Goal: Check status: Check status

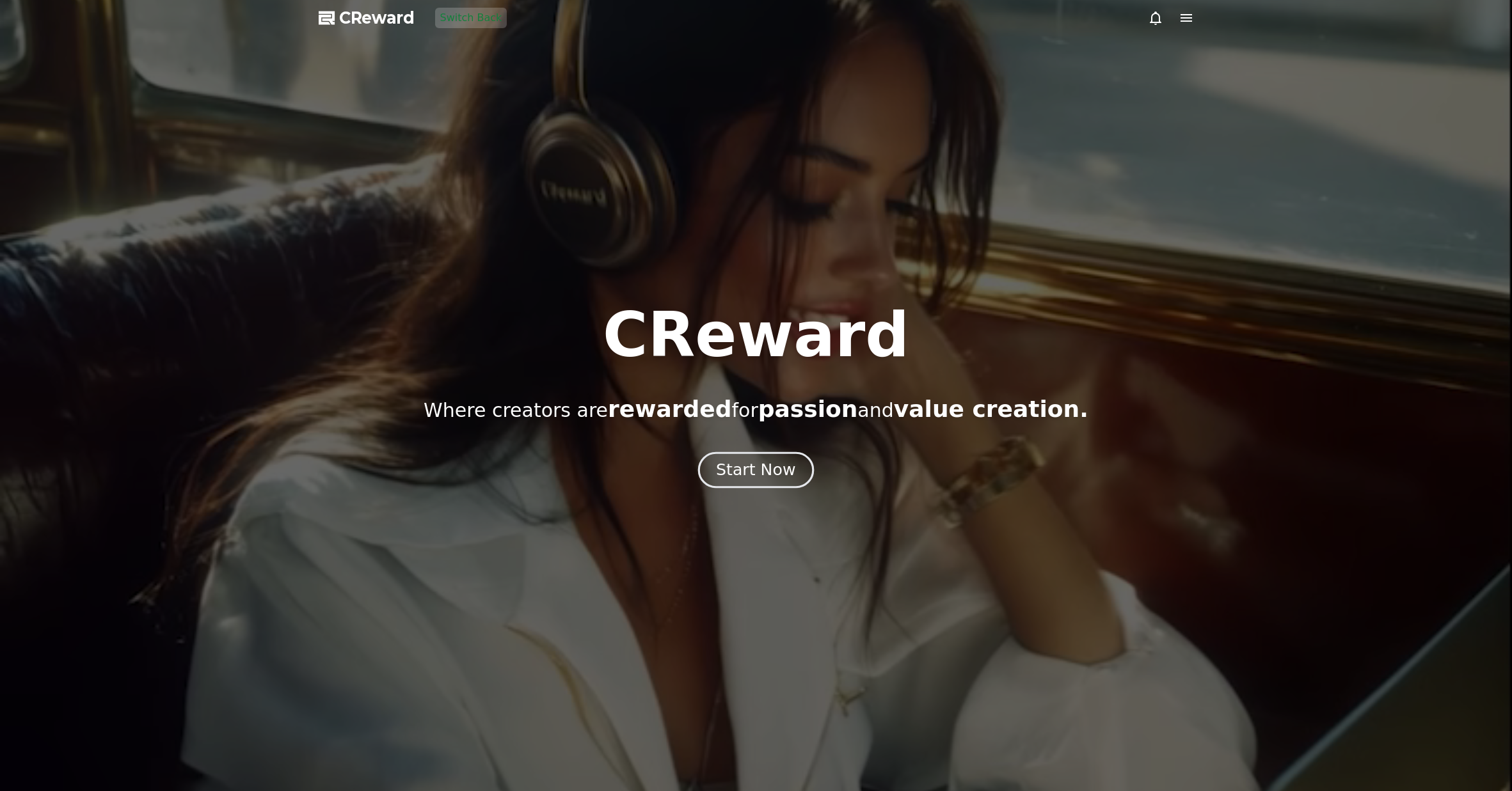
click at [738, 470] on div "Start Now" at bounding box center [756, 470] width 80 height 22
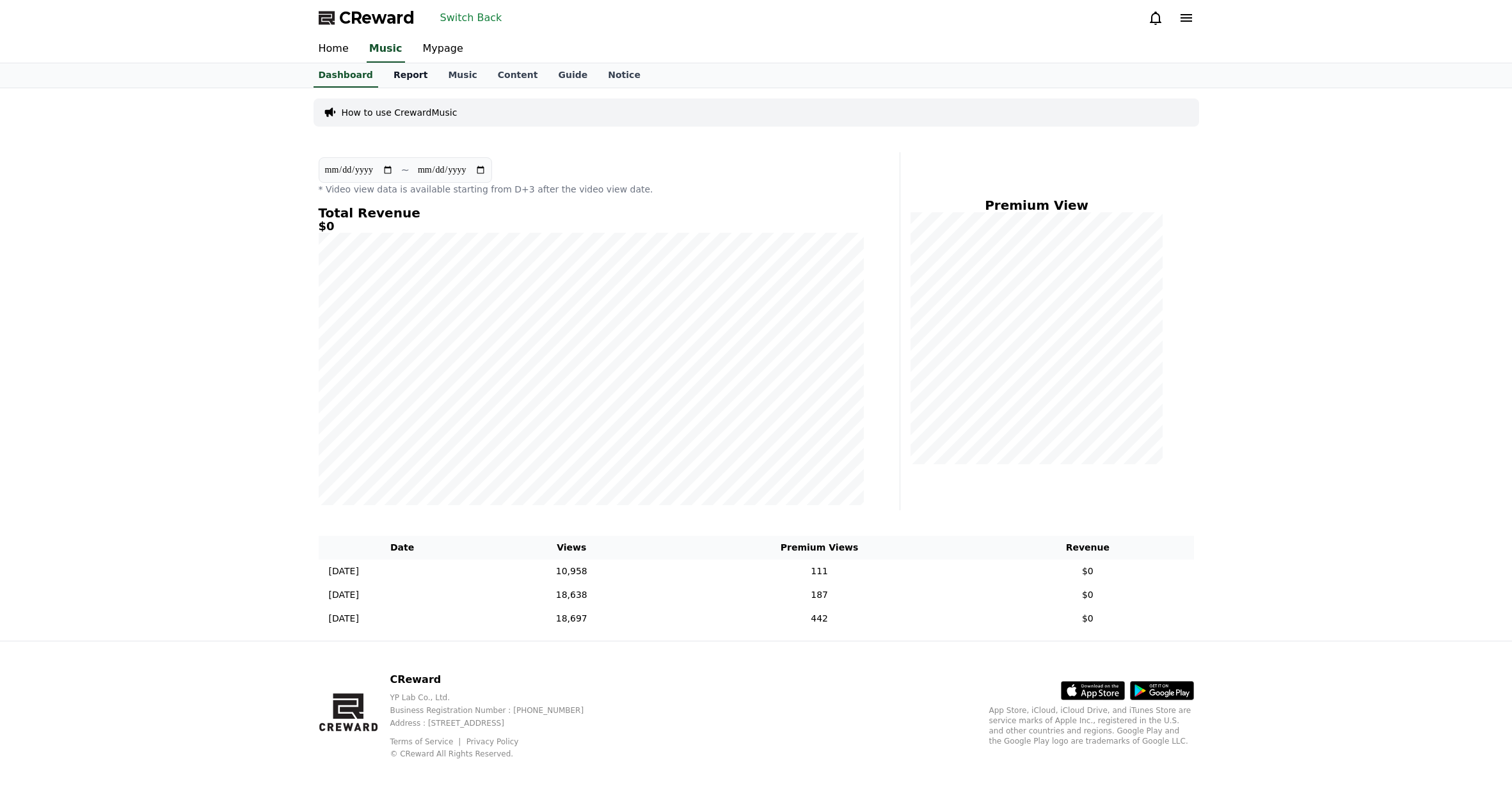
click at [407, 74] on link "Report" at bounding box center [411, 76] width 55 height 25
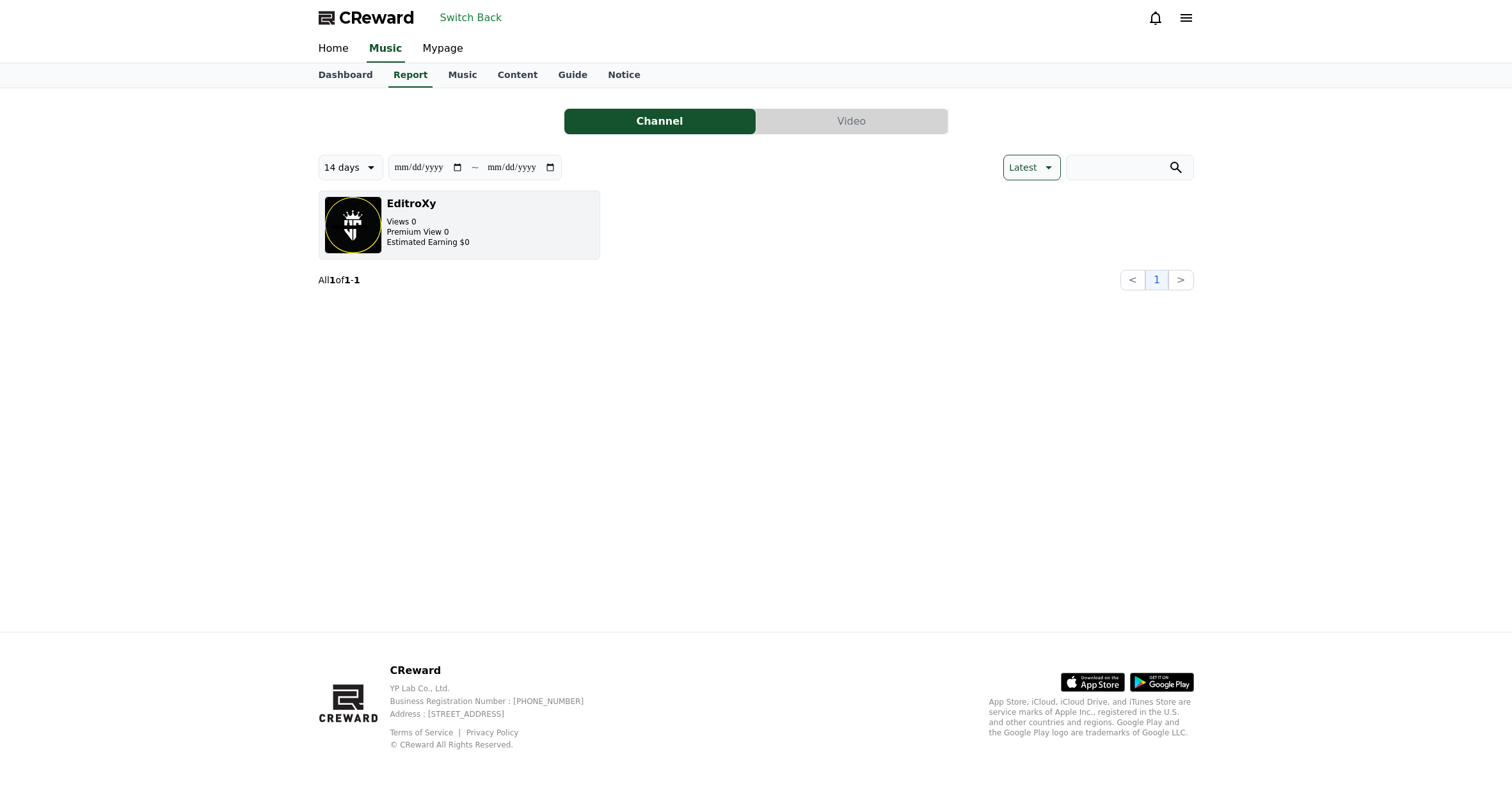
click at [498, 219] on button "EditroXy Views 0 Premium View 0 Estimated Earning $0" at bounding box center [459, 226] width 281 height 69
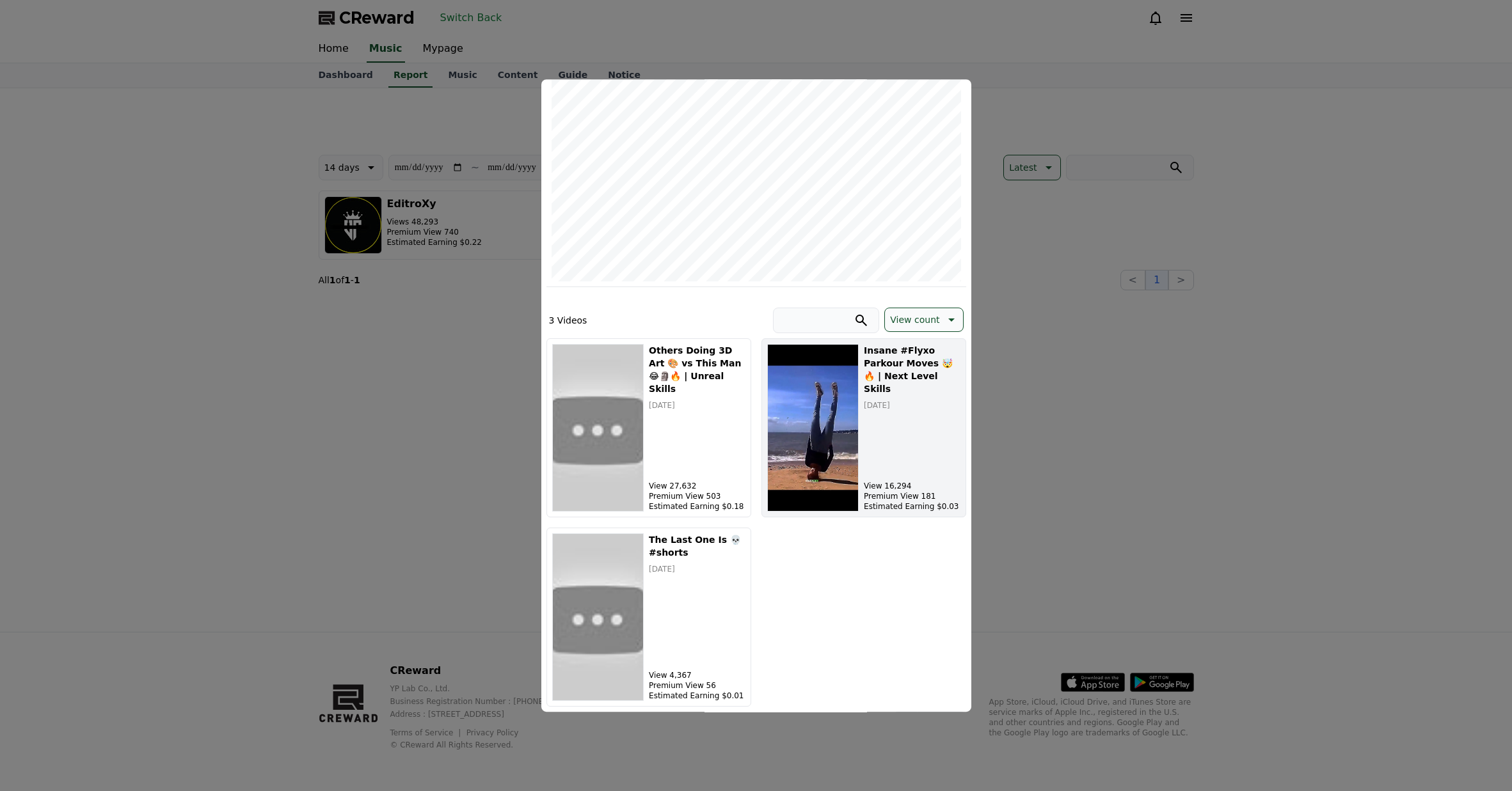
scroll to position [189, 0]
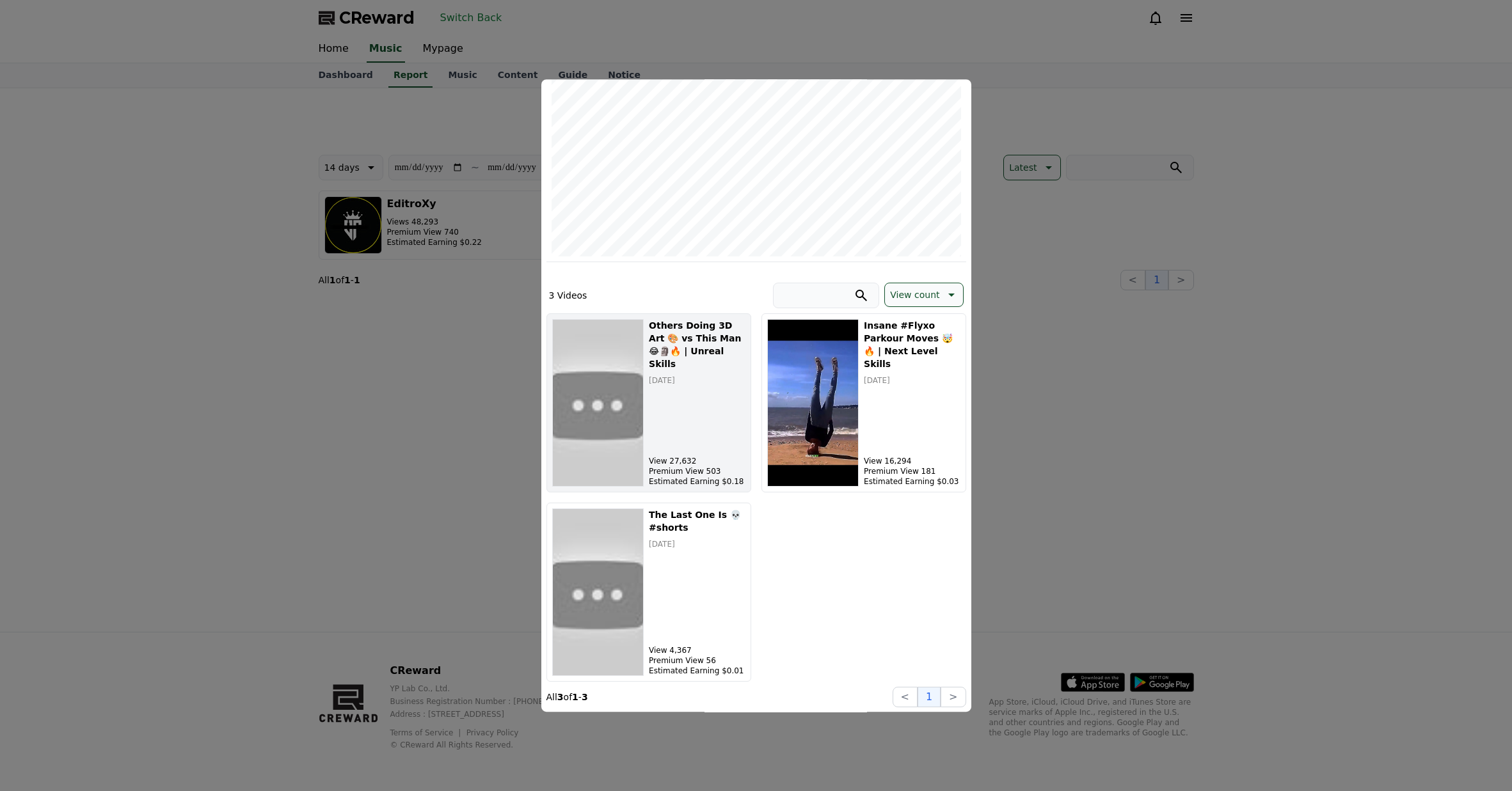
click at [666, 341] on h5 "Others Doing 3D Art 🎨 vs This Man 😂🗿🔥 | Unreal Skills" at bounding box center [697, 344] width 96 height 51
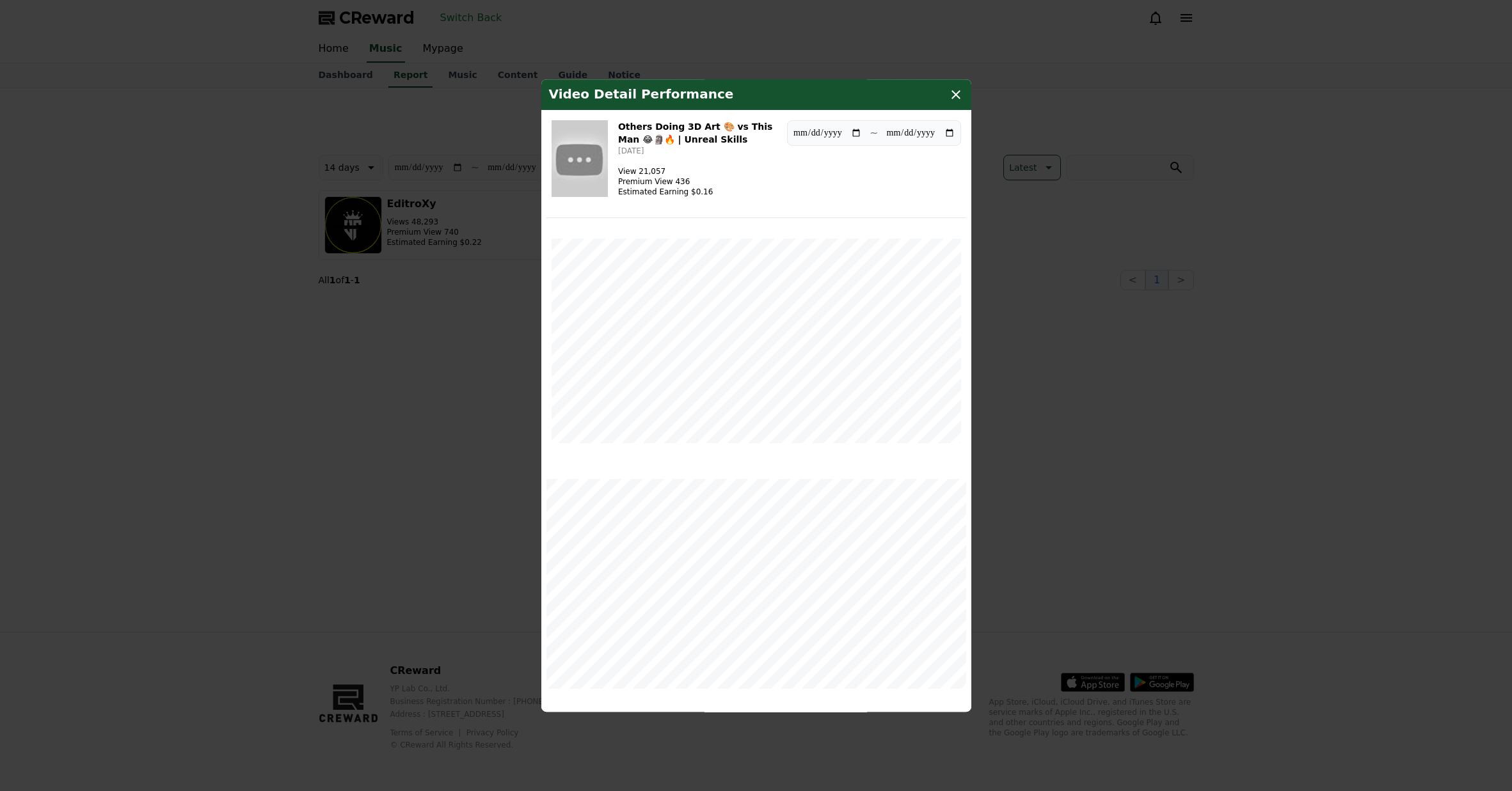
click at [598, 160] on img "modal" at bounding box center [579, 158] width 56 height 77
drag, startPoint x: 1268, startPoint y: 397, endPoint x: 1256, endPoint y: 396, distance: 12.0
click at [1267, 397] on button "close modal" at bounding box center [756, 396] width 1512 height 791
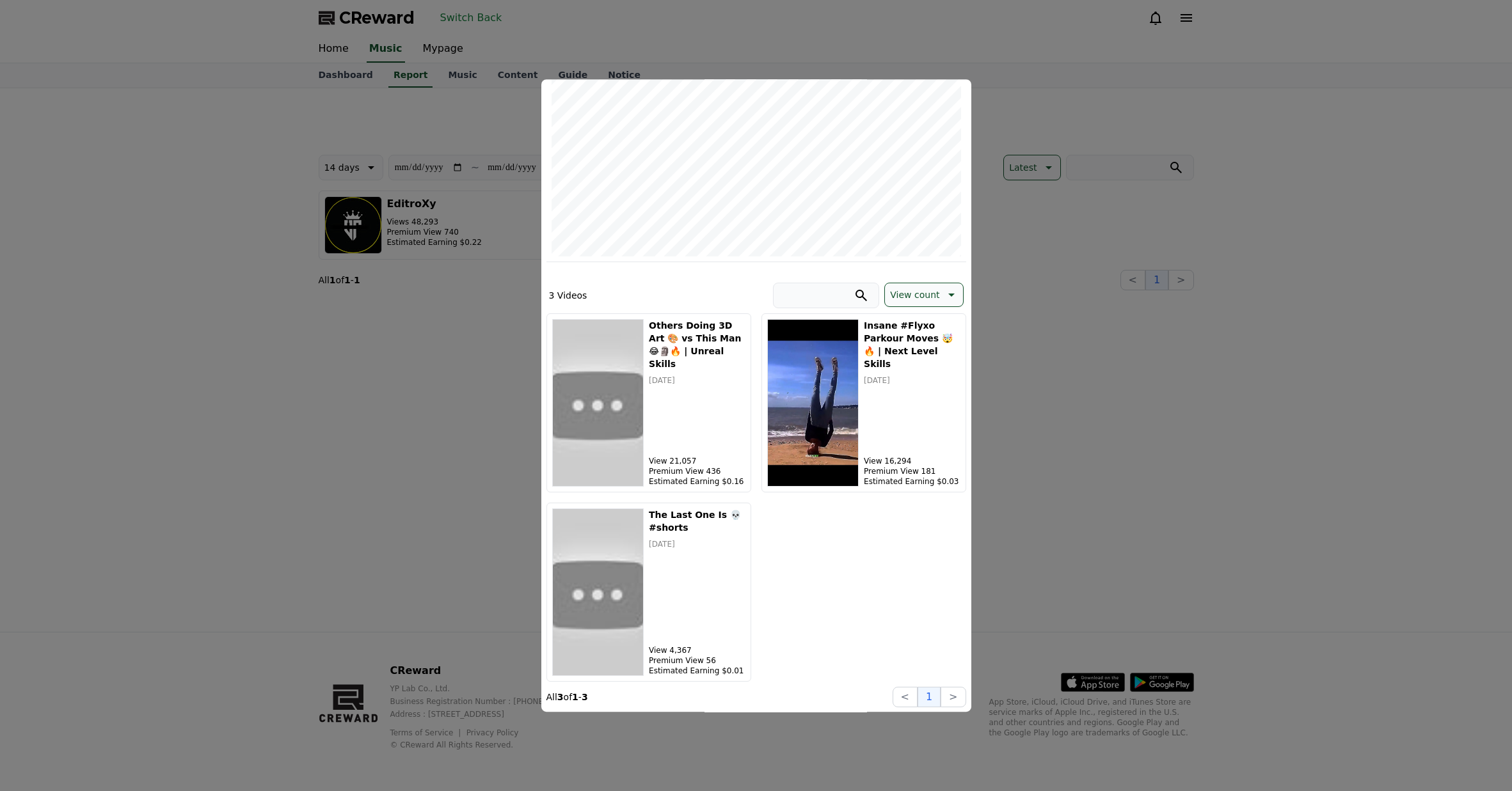
click at [1187, 420] on button "close modal" at bounding box center [756, 396] width 1512 height 791
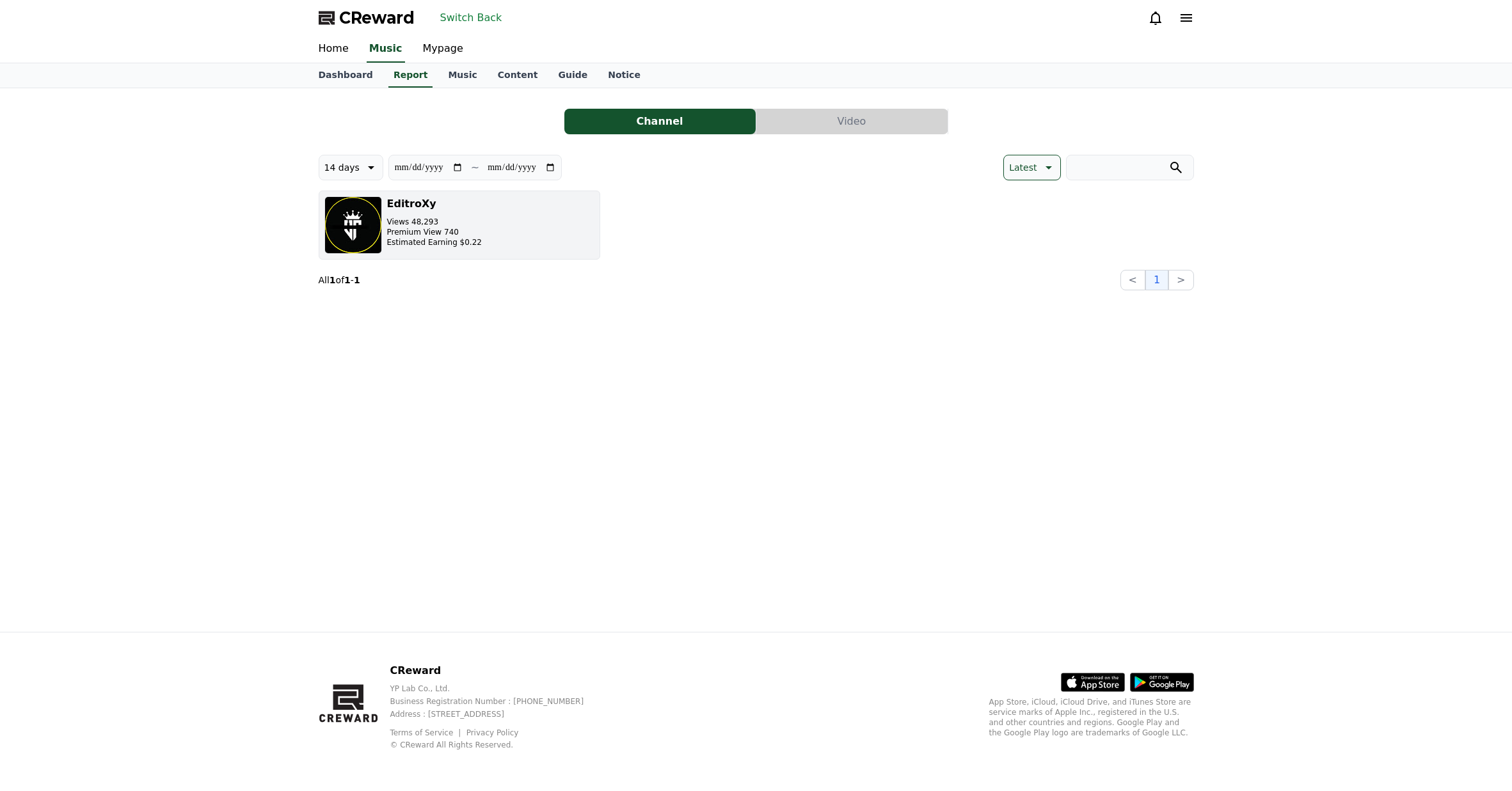
click at [464, 234] on p "Premium View 740" at bounding box center [434, 232] width 95 height 10
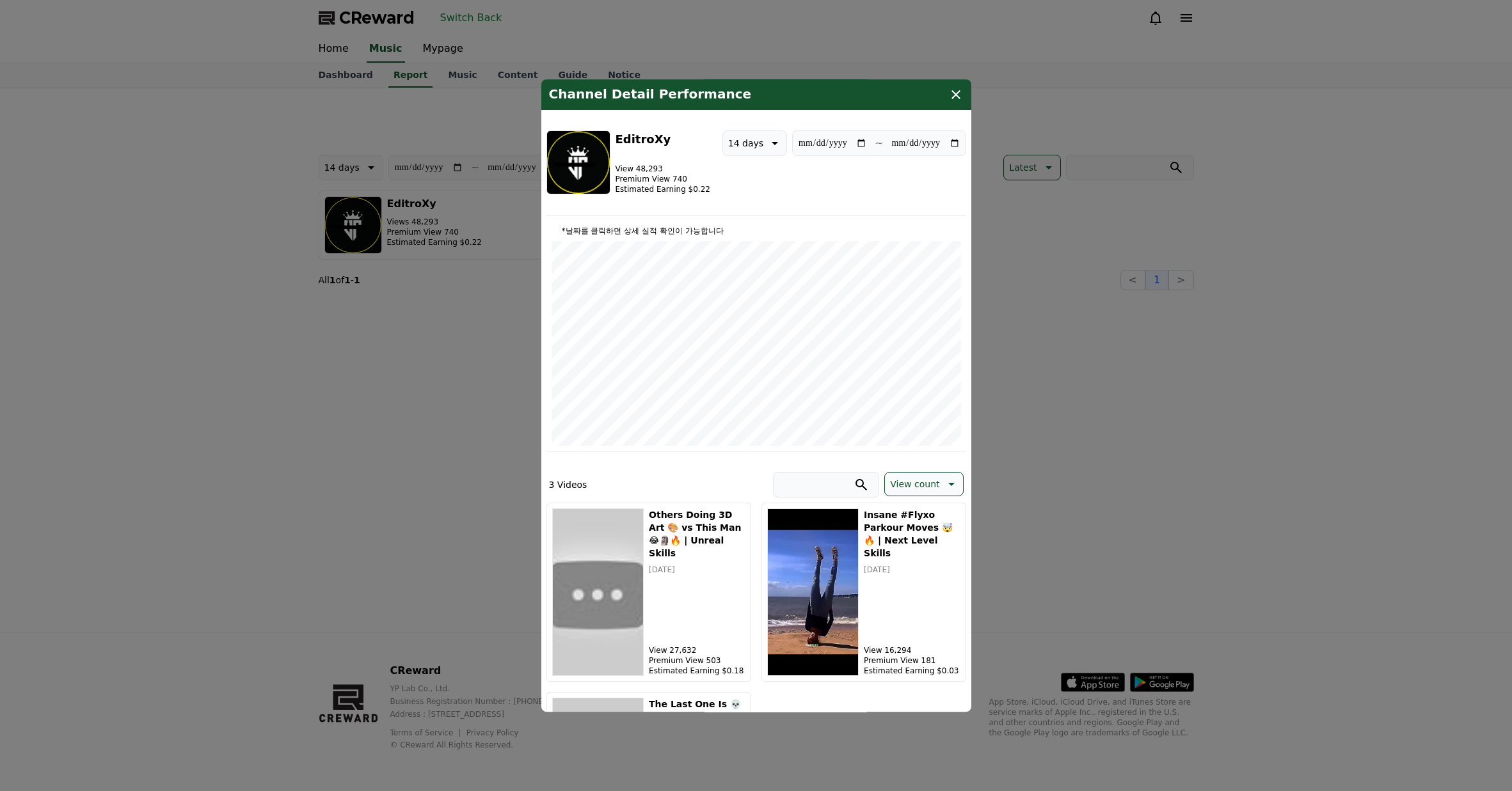
click at [773, 142] on icon "modal" at bounding box center [774, 143] width 7 height 3
click at [755, 273] on button "30 days" at bounding box center [745, 275] width 46 height 28
click at [464, 342] on button "close modal" at bounding box center [756, 396] width 1512 height 791
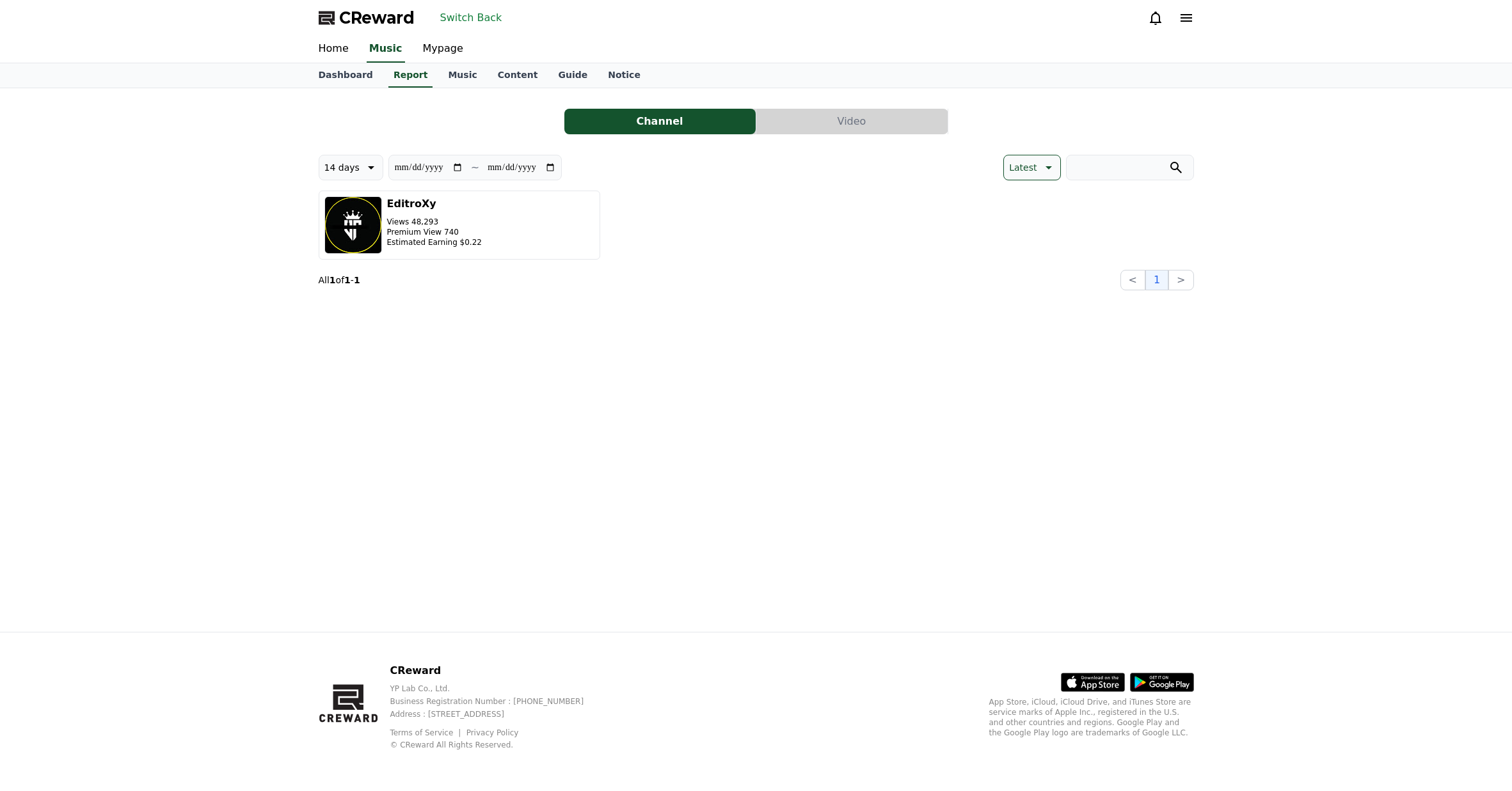
click at [477, 26] on button "Switch Back" at bounding box center [471, 18] width 72 height 20
